Goal: Task Accomplishment & Management: Manage account settings

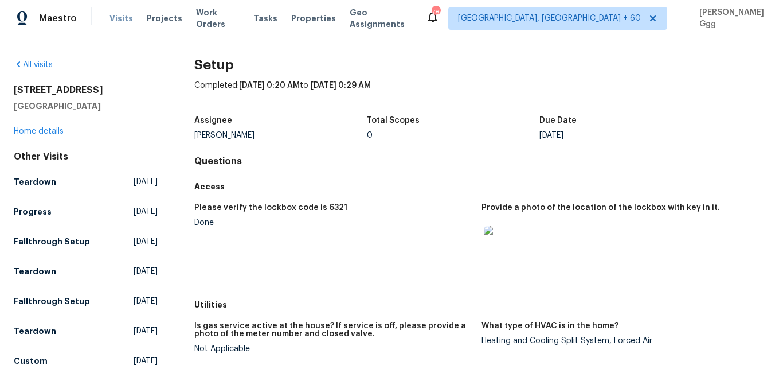
click at [117, 20] on span "Visits" at bounding box center [122, 18] width 24 height 11
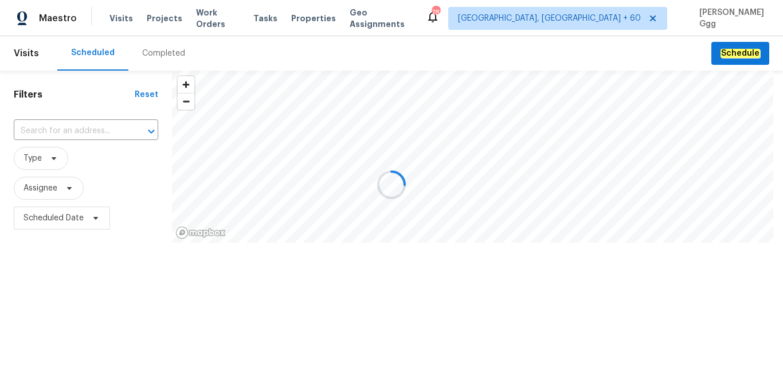
click at [146, 51] on div at bounding box center [391, 184] width 783 height 369
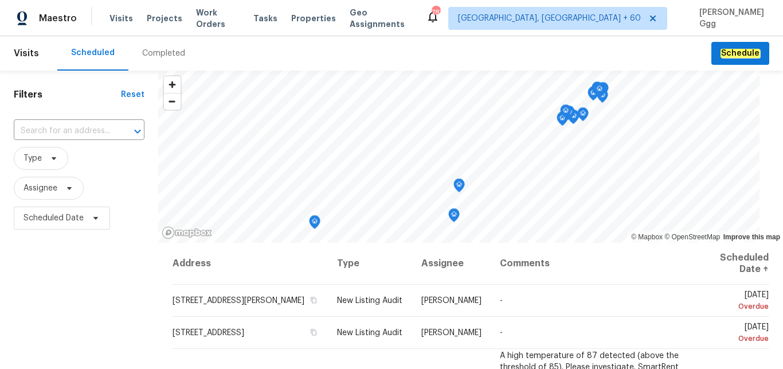
click at [147, 52] on div "Completed" at bounding box center [163, 53] width 43 height 11
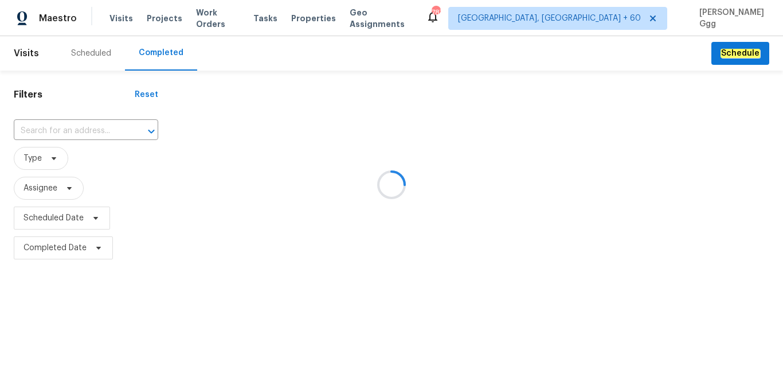
click at [61, 127] on div at bounding box center [391, 184] width 783 height 369
click at [45, 132] on div at bounding box center [391, 184] width 783 height 369
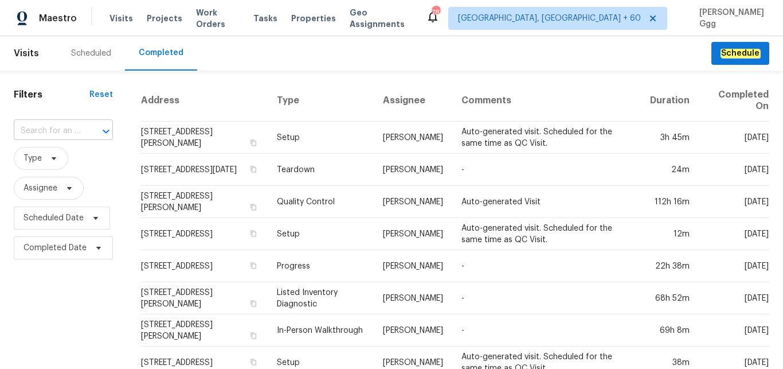
click at [49, 124] on input "text" at bounding box center [47, 131] width 67 height 18
paste input "[STREET_ADDRESS][US_STATE]"
type input "[STREET_ADDRESS][US_STATE]"
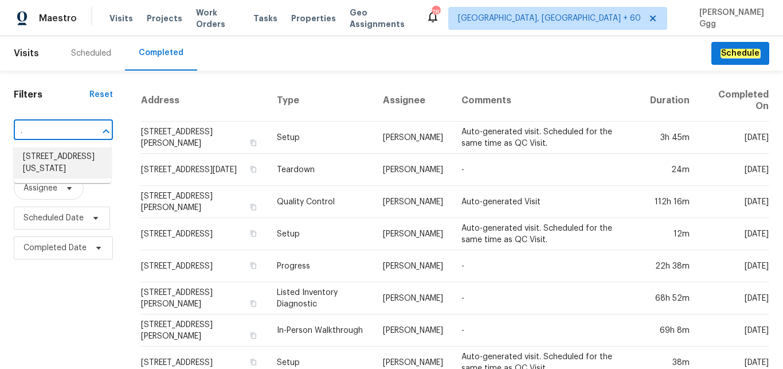
click at [65, 173] on li "[STREET_ADDRESS][US_STATE]" at bounding box center [62, 162] width 97 height 31
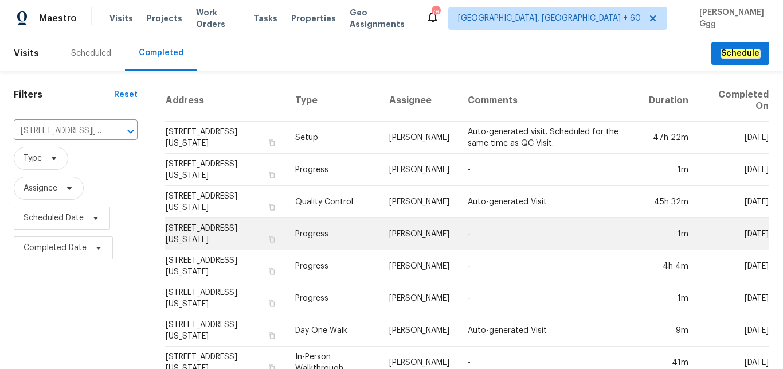
scroll to position [29, 0]
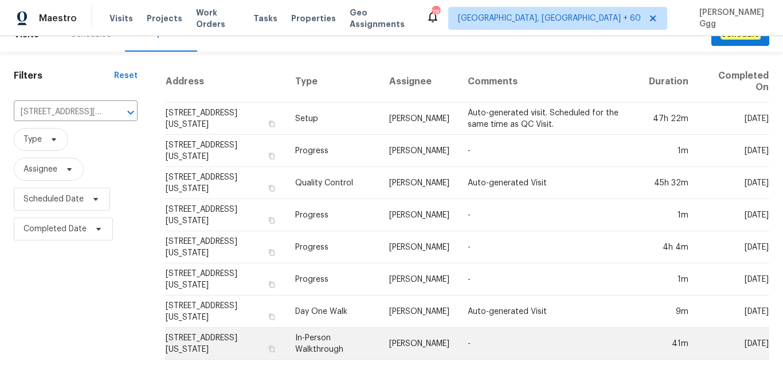
click at [316, 327] on td "In-Person Walkthrough" at bounding box center [333, 343] width 94 height 32
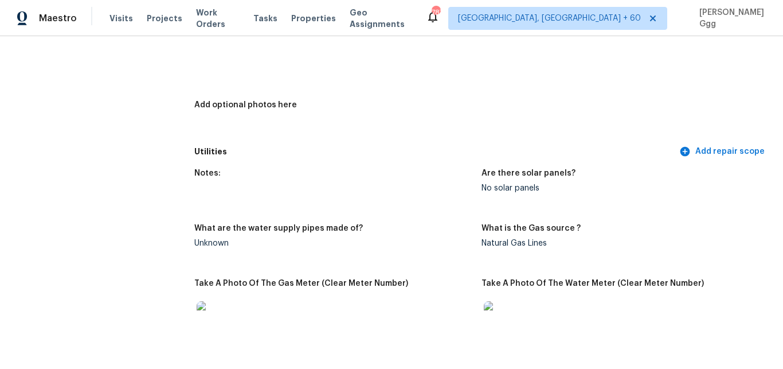
scroll to position [482, 0]
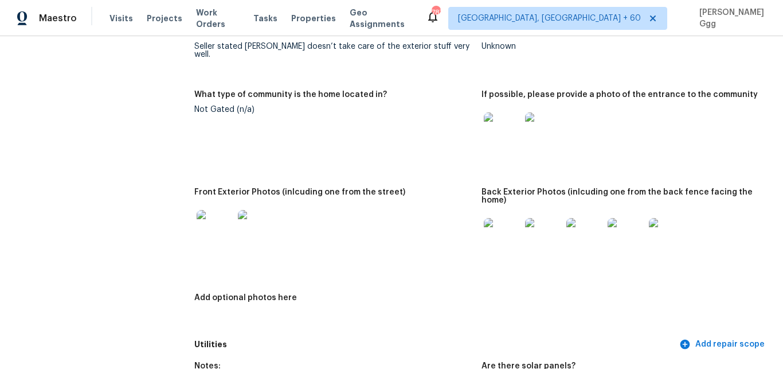
click at [221, 216] on img at bounding box center [215, 228] width 37 height 37
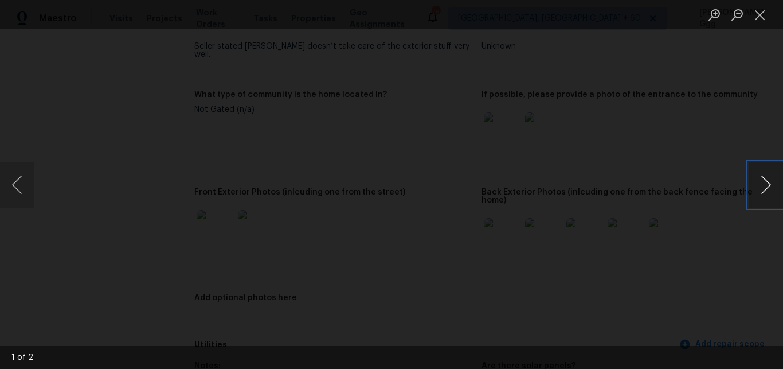
click at [763, 186] on button "Next image" at bounding box center [766, 185] width 34 height 46
click at [760, 19] on button "Close lightbox" at bounding box center [760, 15] width 23 height 20
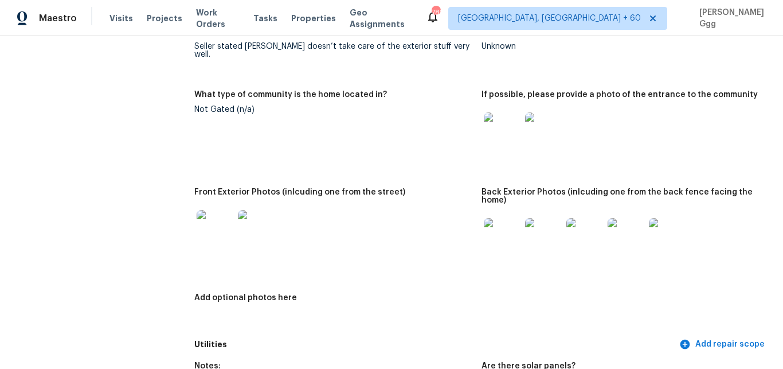
click at [211, 213] on img at bounding box center [215, 228] width 37 height 37
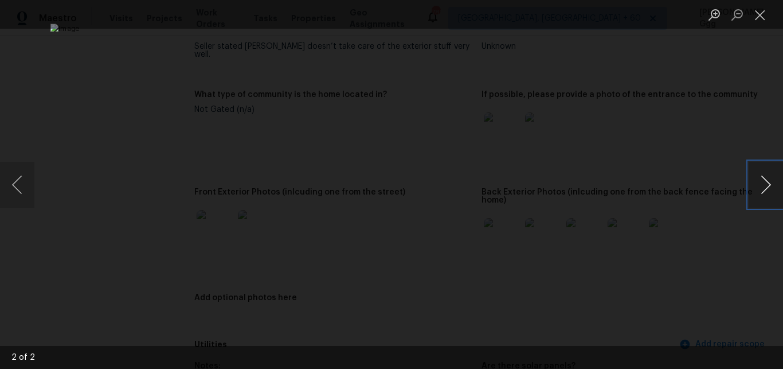
click at [764, 193] on button "Next image" at bounding box center [766, 185] width 34 height 46
click at [757, 14] on button "Close lightbox" at bounding box center [760, 15] width 23 height 20
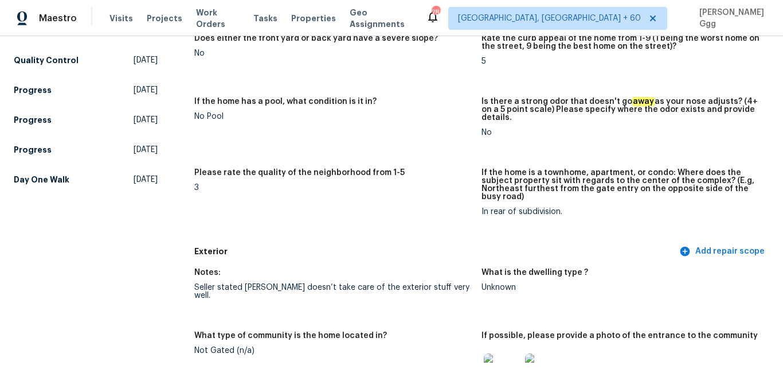
scroll to position [0, 0]
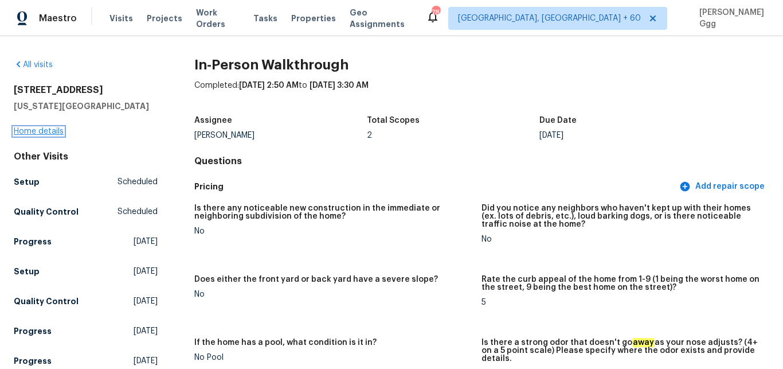
click at [50, 132] on link "Home details" at bounding box center [39, 131] width 50 height 8
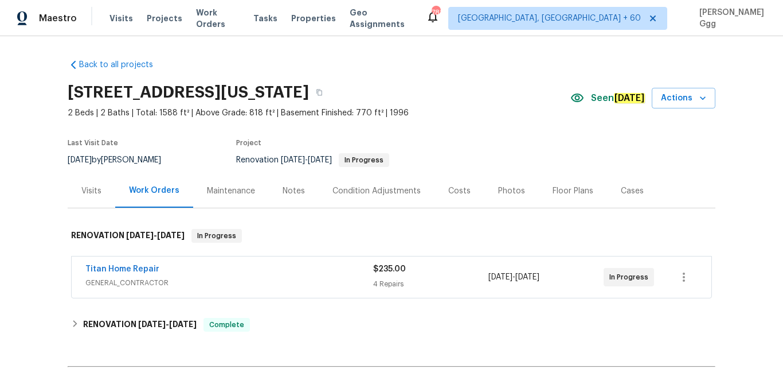
click at [484, 191] on div "Photos" at bounding box center [511, 191] width 54 height 34
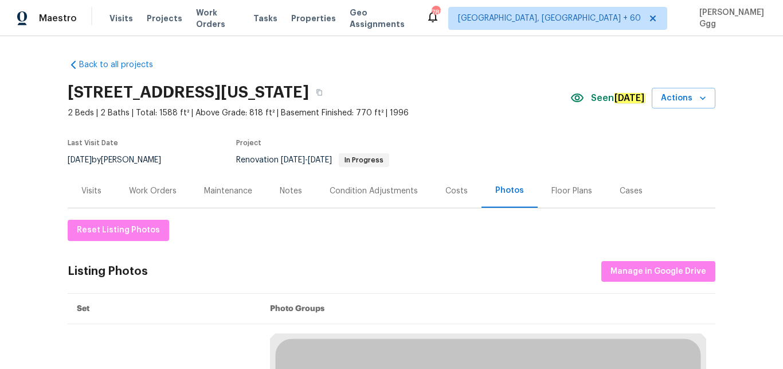
click at [498, 191] on div "Photos" at bounding box center [509, 190] width 29 height 11
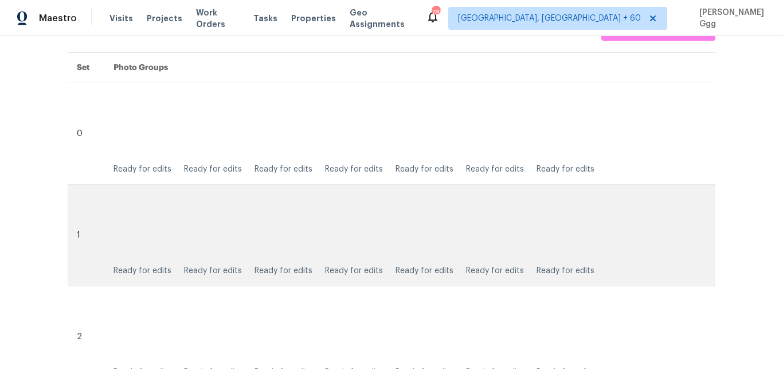
scroll to position [193, 0]
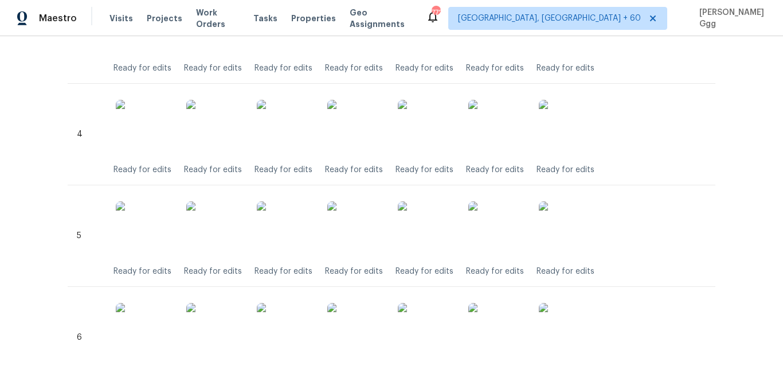
scroll to position [357, 0]
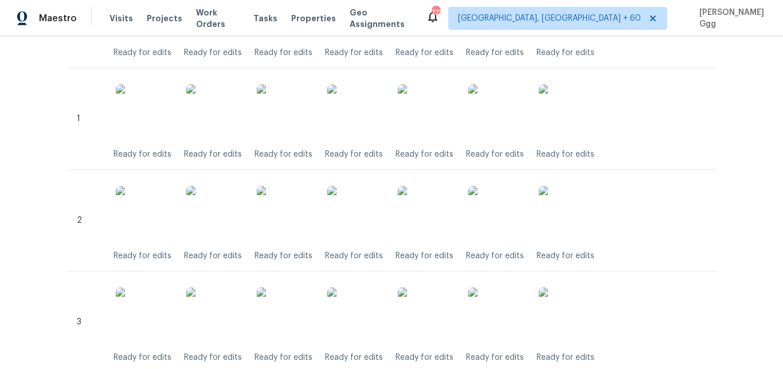
click at [127, 11] on div "Visits Projects Work Orders Tasks Properties Geo Assignments" at bounding box center [268, 18] width 316 height 23
click at [116, 18] on span "Visits" at bounding box center [122, 18] width 24 height 11
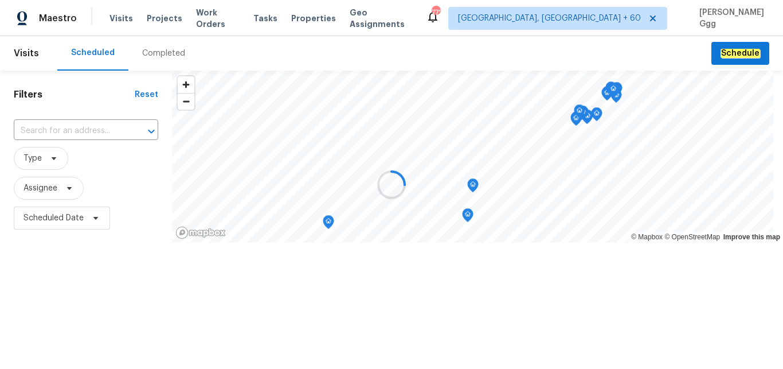
click at [166, 50] on div at bounding box center [391, 184] width 783 height 369
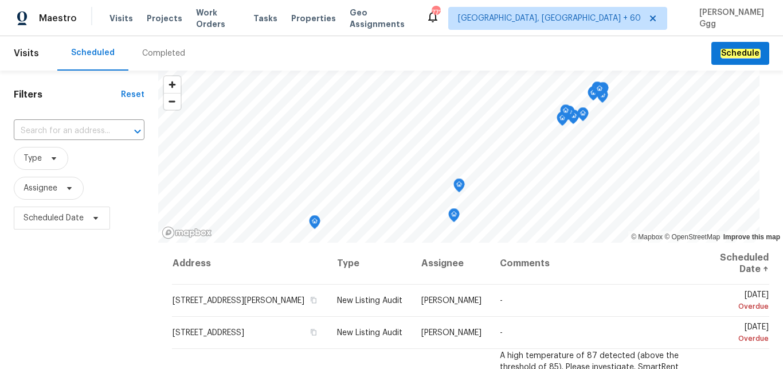
click at [159, 50] on div "Completed" at bounding box center [163, 53] width 43 height 11
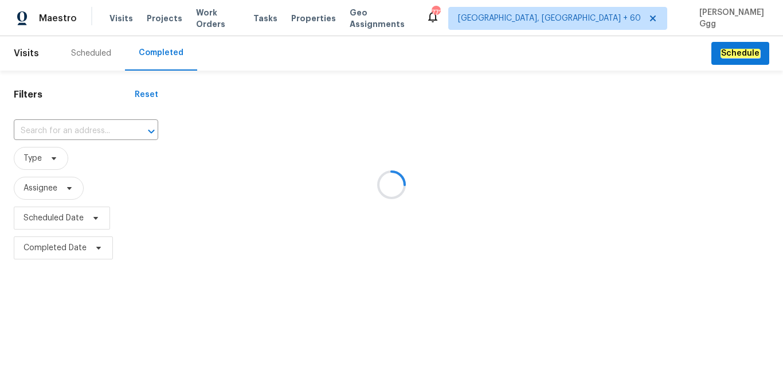
click at [50, 122] on div at bounding box center [391, 184] width 783 height 369
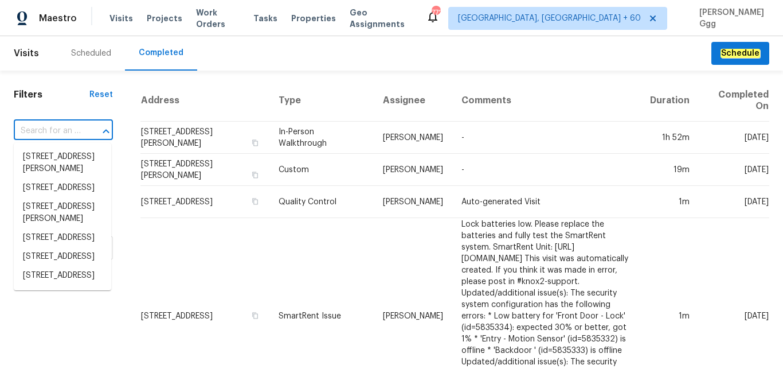
paste input "[STREET_ADDRESS]"
type input "[STREET_ADDRESS]"
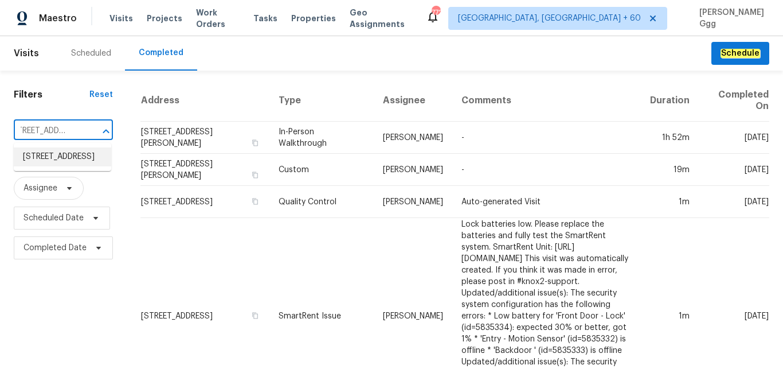
click at [60, 162] on li "[STREET_ADDRESS]" at bounding box center [62, 156] width 97 height 19
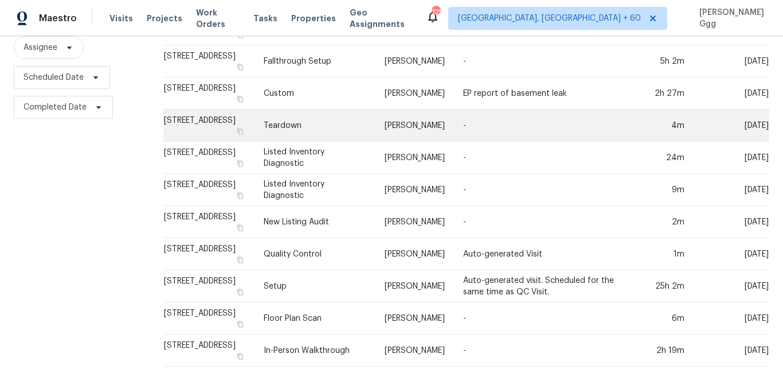
scroll to position [157, 0]
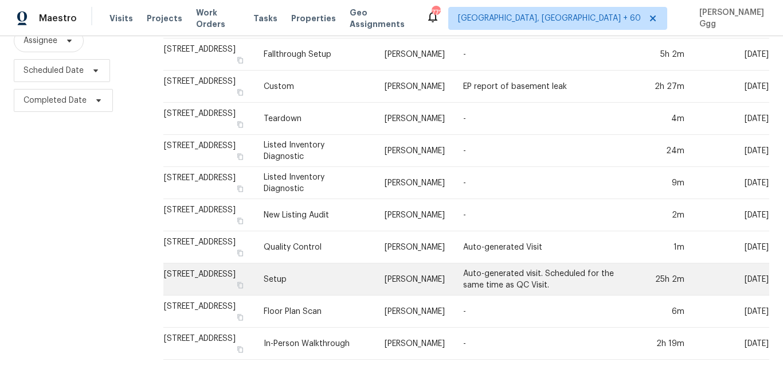
click at [298, 267] on td "Setup" at bounding box center [315, 279] width 121 height 32
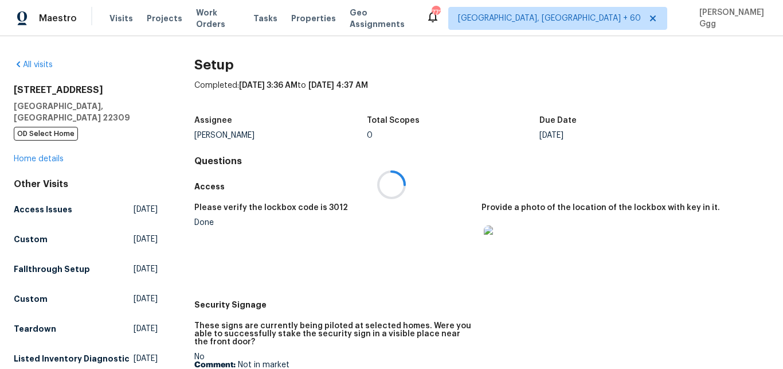
click at [45, 144] on div at bounding box center [391, 184] width 783 height 369
click at [46, 155] on link "Home details" at bounding box center [39, 159] width 50 height 8
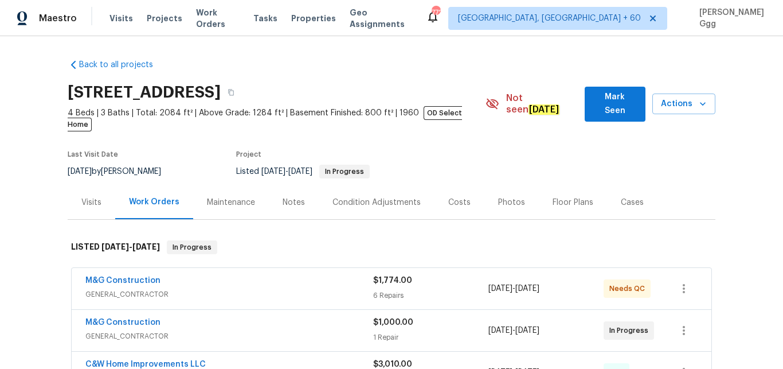
click at [501, 197] on div "Photos" at bounding box center [511, 202] width 27 height 11
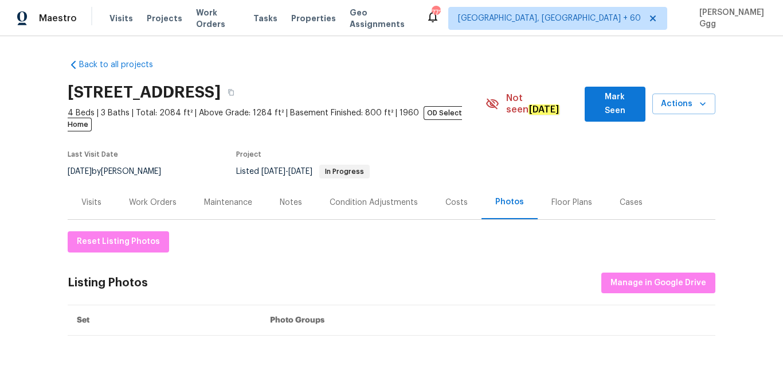
scroll to position [96, 0]
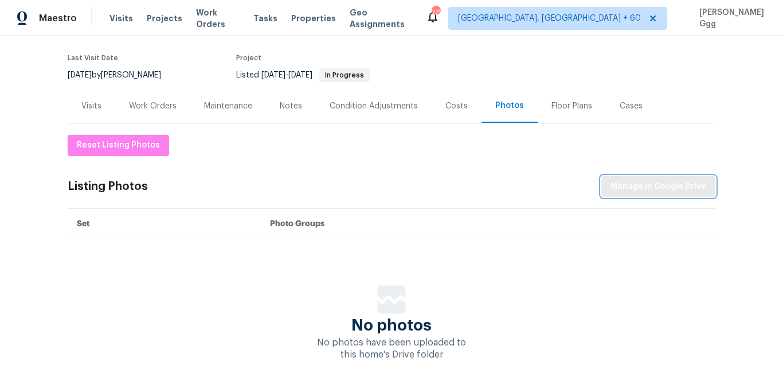
click at [612, 179] on span "Manage in Google Drive" at bounding box center [659, 186] width 96 height 14
